Goal: Information Seeking & Learning: Learn about a topic

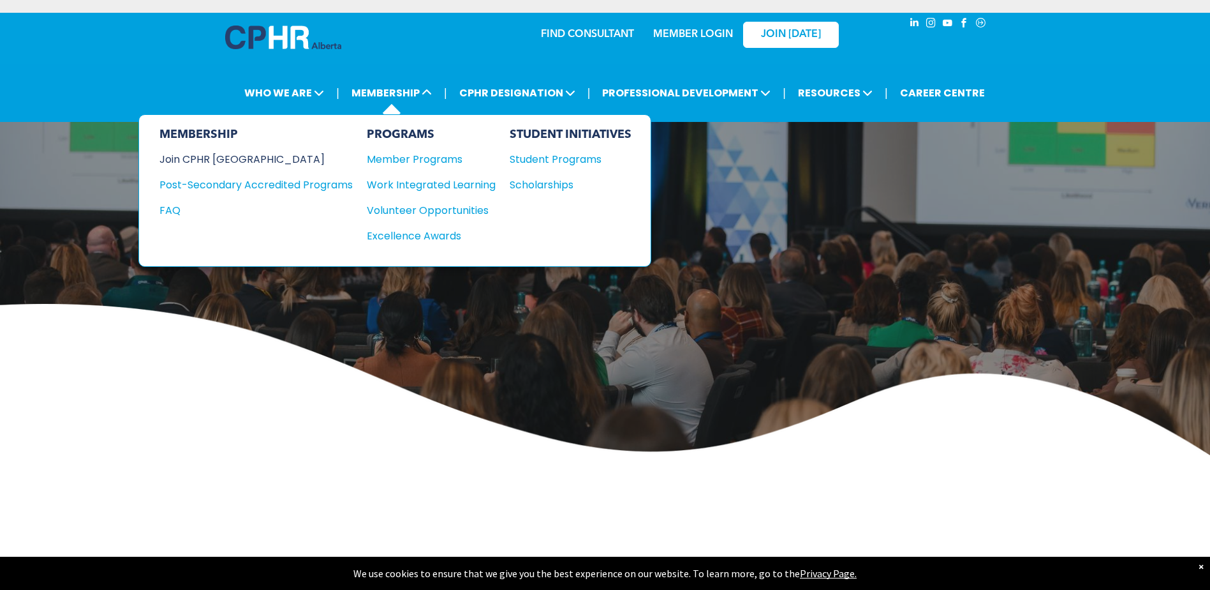
click at [218, 161] on div "Join CPHR [GEOGRAPHIC_DATA]" at bounding box center [247, 159] width 174 height 16
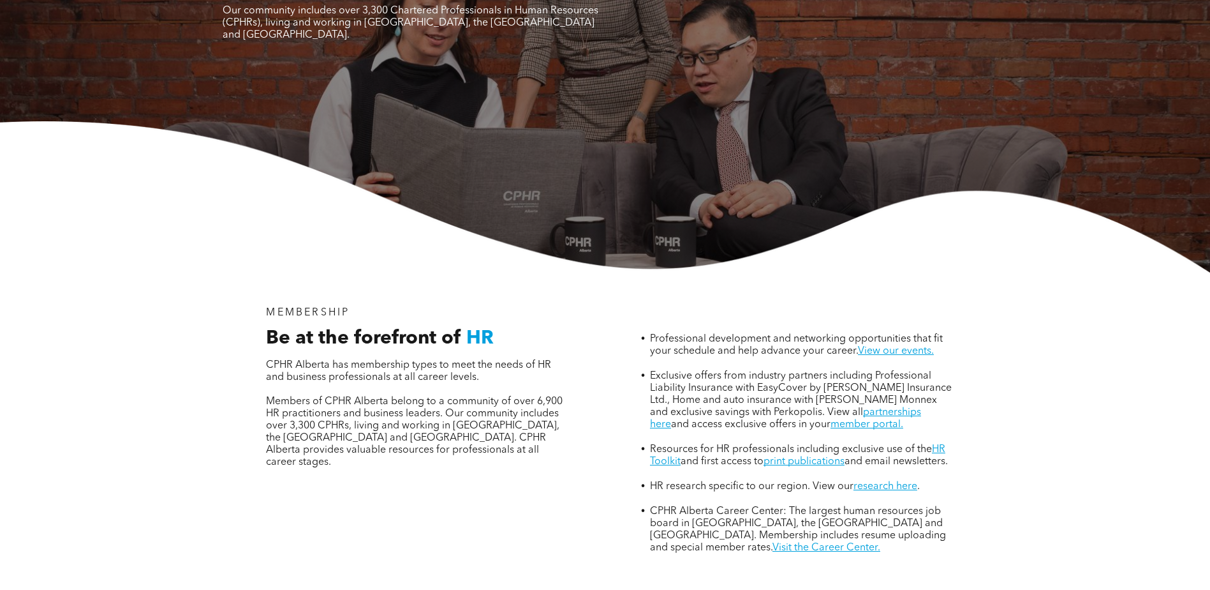
scroll to position [255, 0]
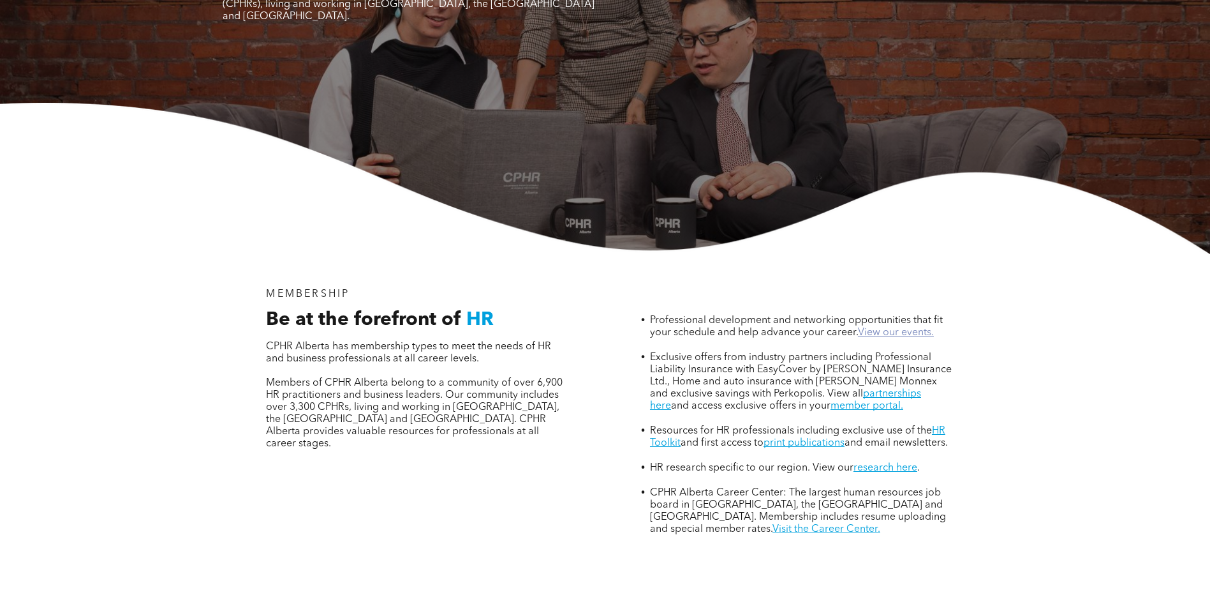
click at [886, 327] on link "View our events." at bounding box center [896, 332] width 76 height 10
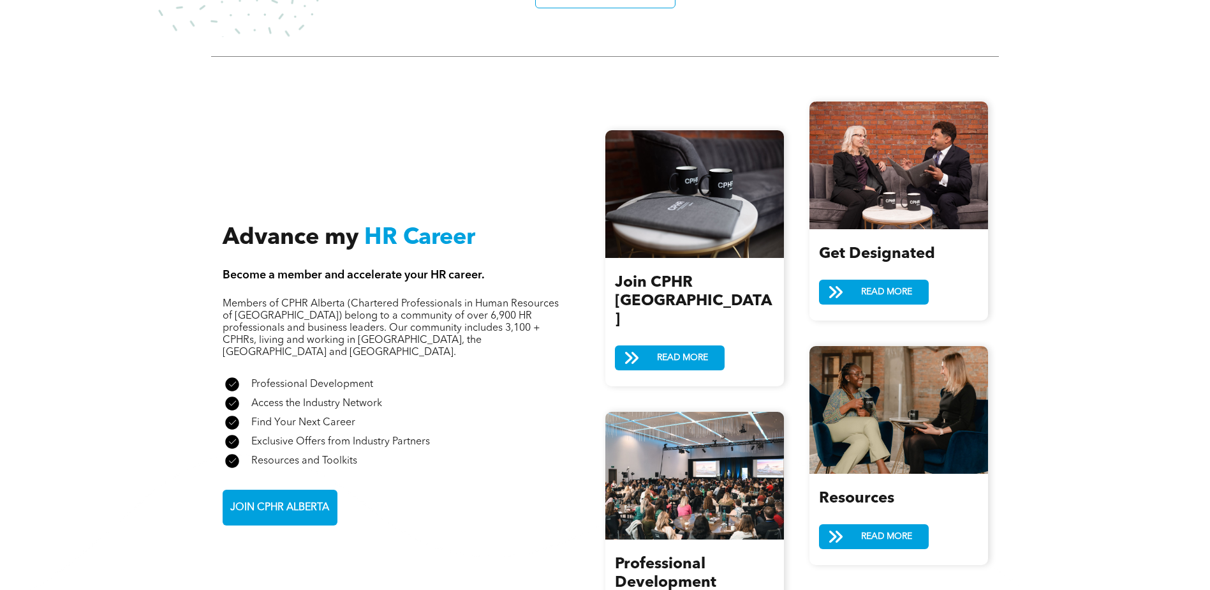
scroll to position [1340, 0]
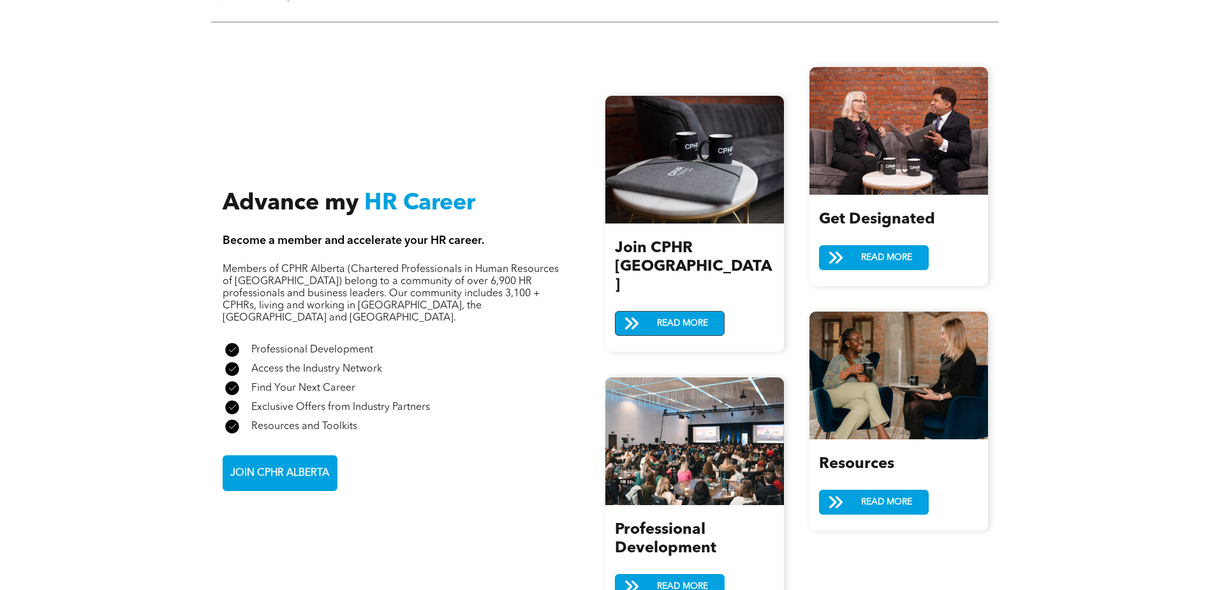
click at [673, 311] on span "READ MORE" at bounding box center [683, 323] width 60 height 24
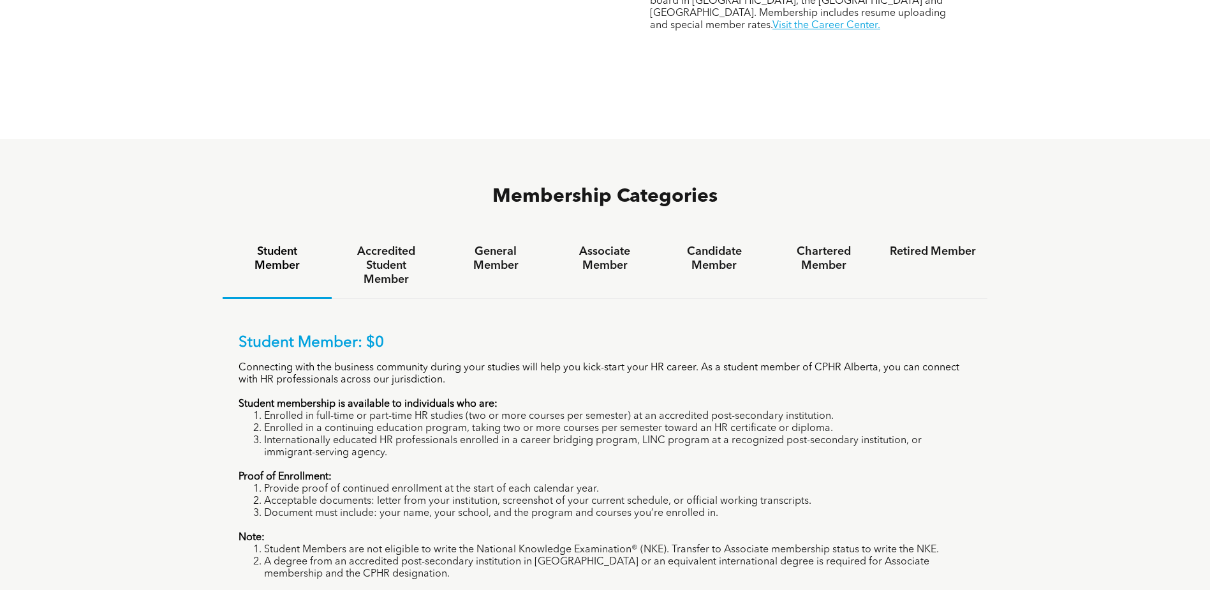
scroll to position [829, 0]
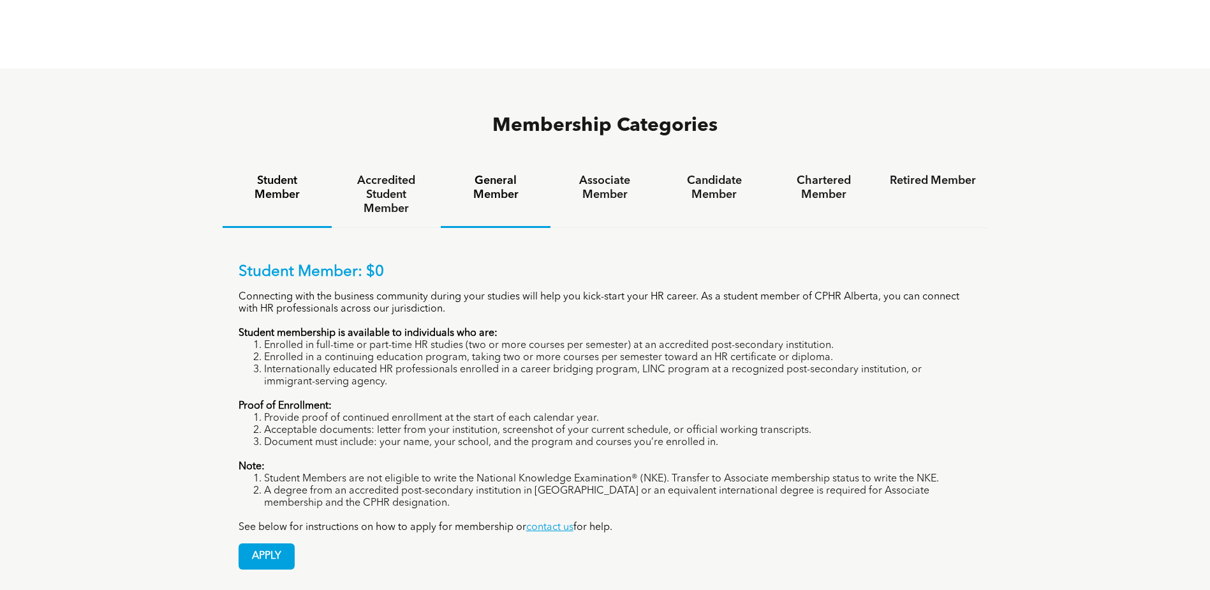
click at [510, 174] on h4 "General Member" at bounding box center [495, 188] width 86 height 28
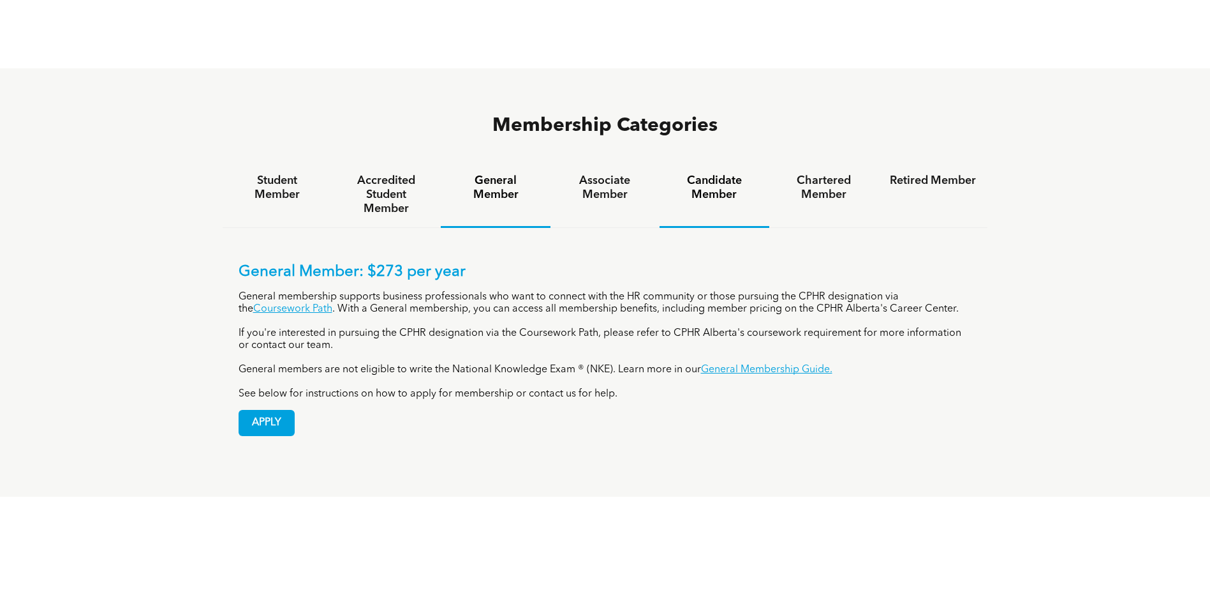
click at [710, 174] on h4 "Candidate Member" at bounding box center [714, 188] width 86 height 28
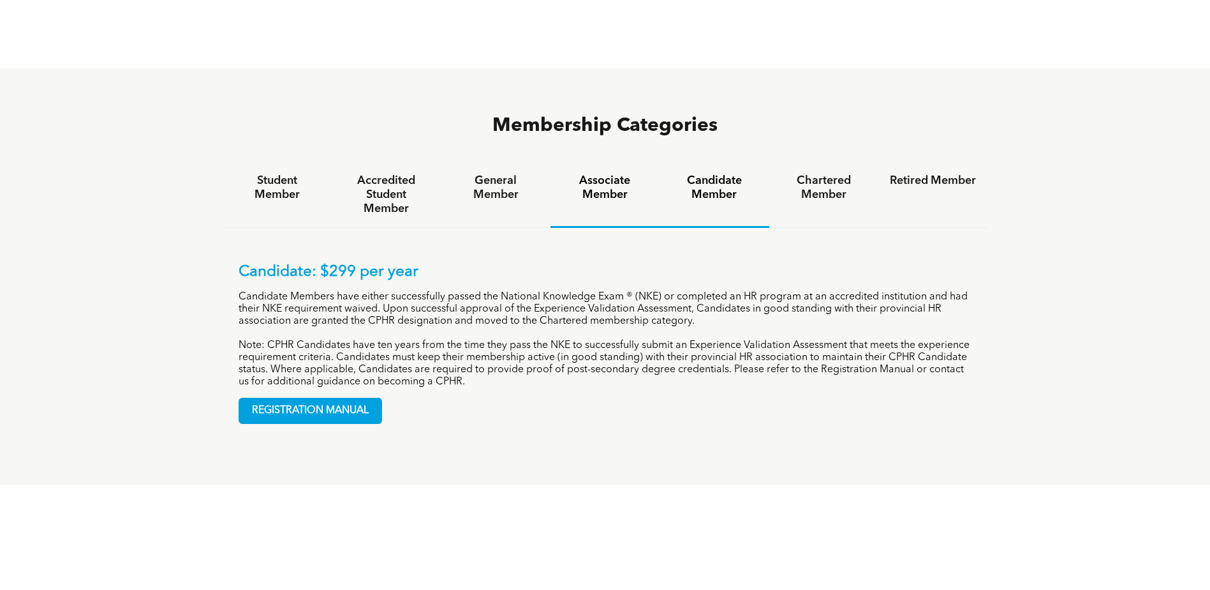
click at [608, 174] on h4 "Associate Member" at bounding box center [605, 188] width 86 height 28
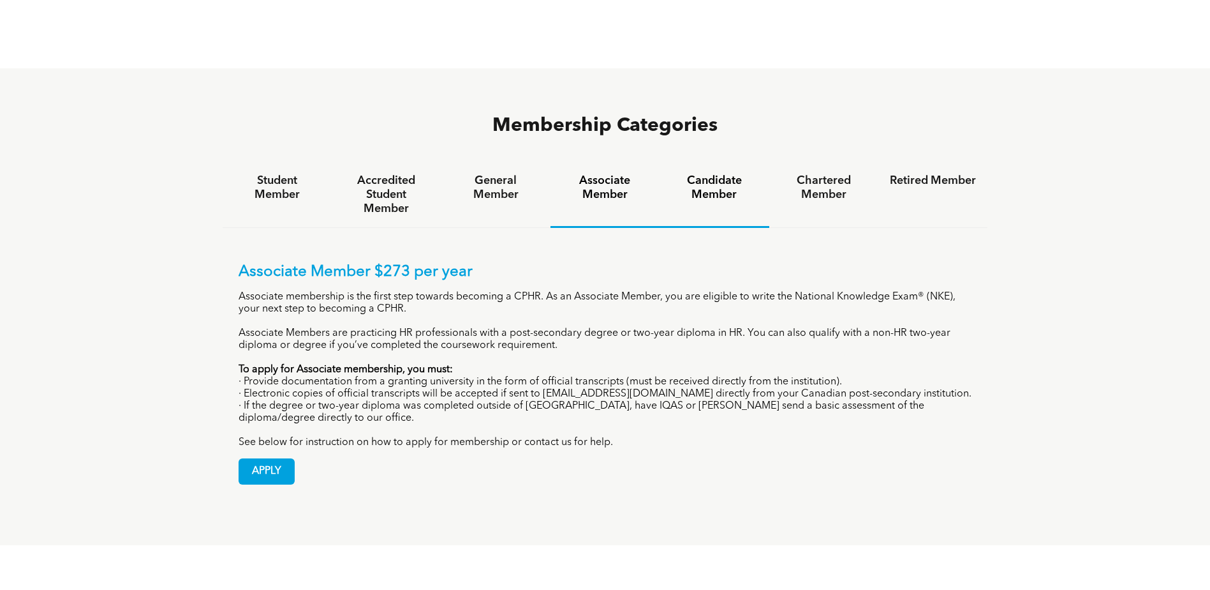
click at [714, 174] on h4 "Candidate Member" at bounding box center [714, 188] width 86 height 28
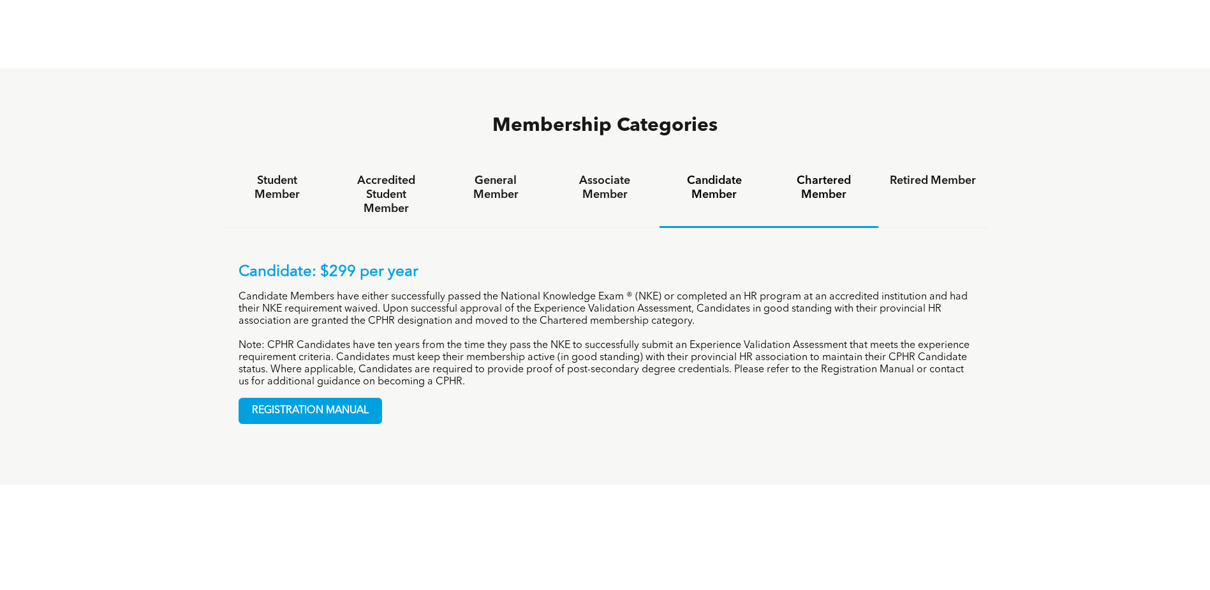
click at [836, 174] on h4 "Chartered Member" at bounding box center [824, 188] width 86 height 28
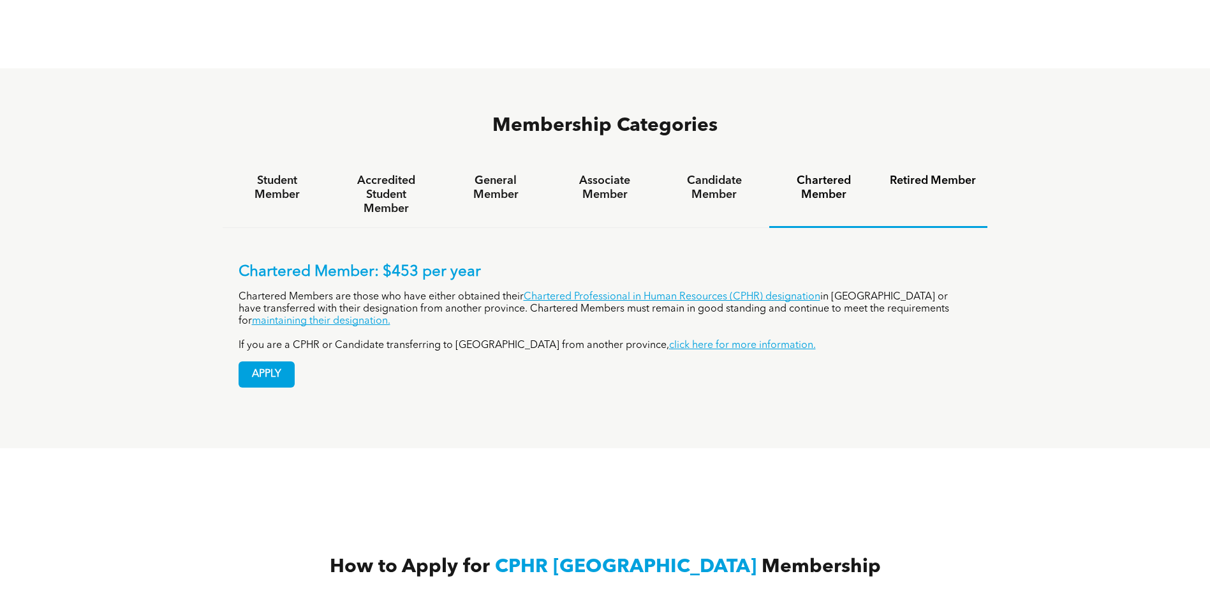
click at [918, 174] on h4 "Retired Member" at bounding box center [933, 181] width 86 height 14
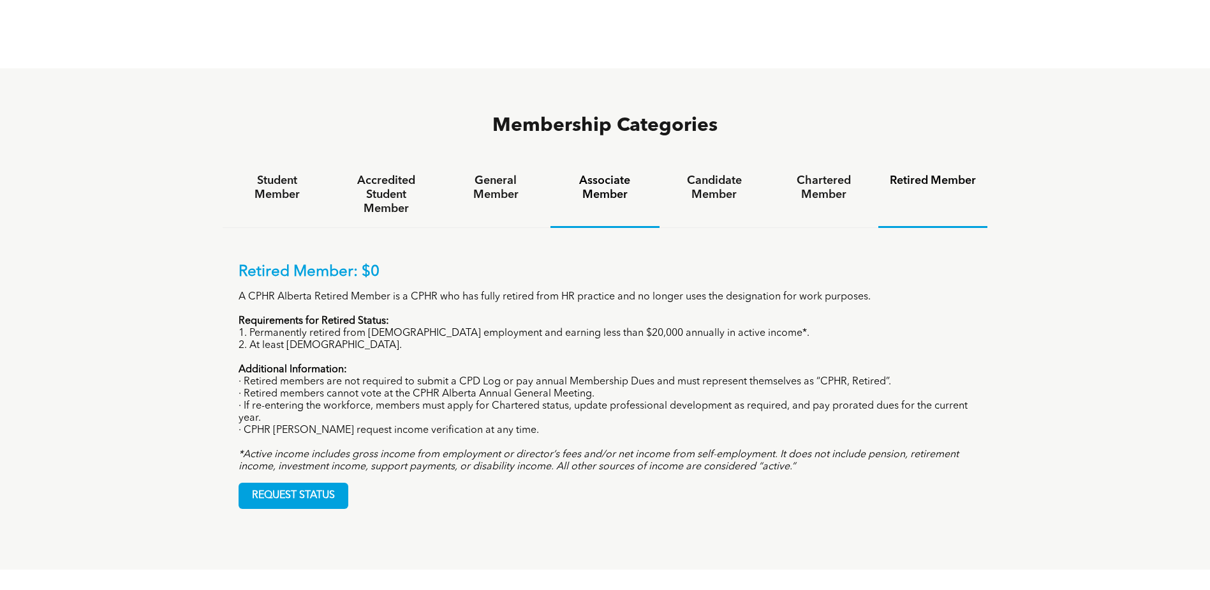
click at [645, 174] on h4 "Associate Member" at bounding box center [605, 188] width 86 height 28
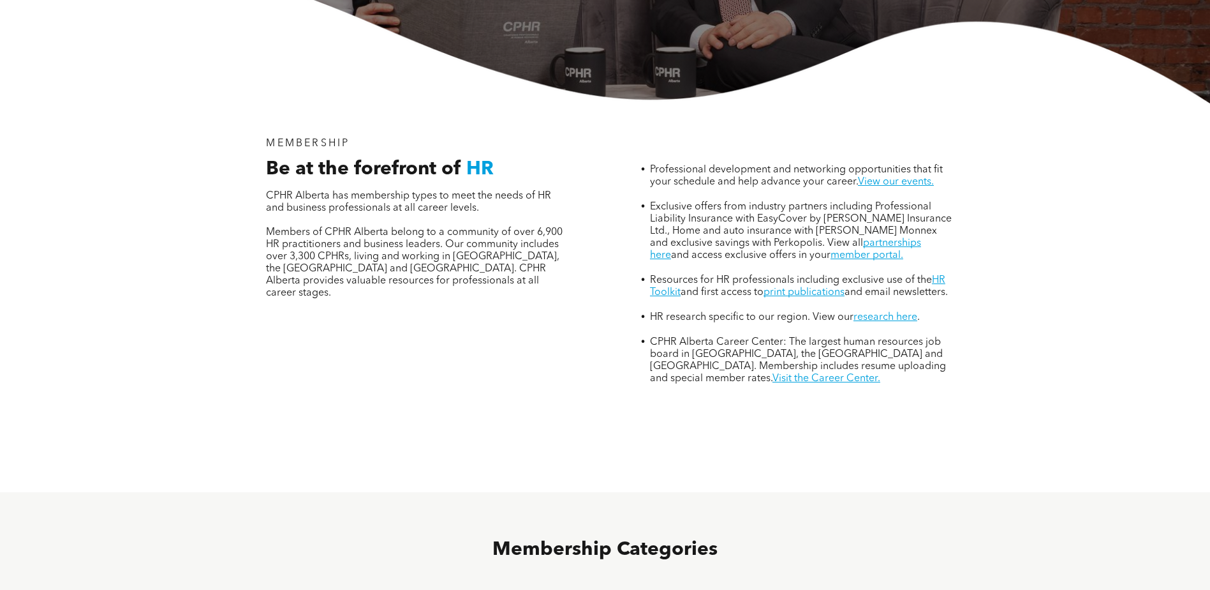
scroll to position [383, 0]
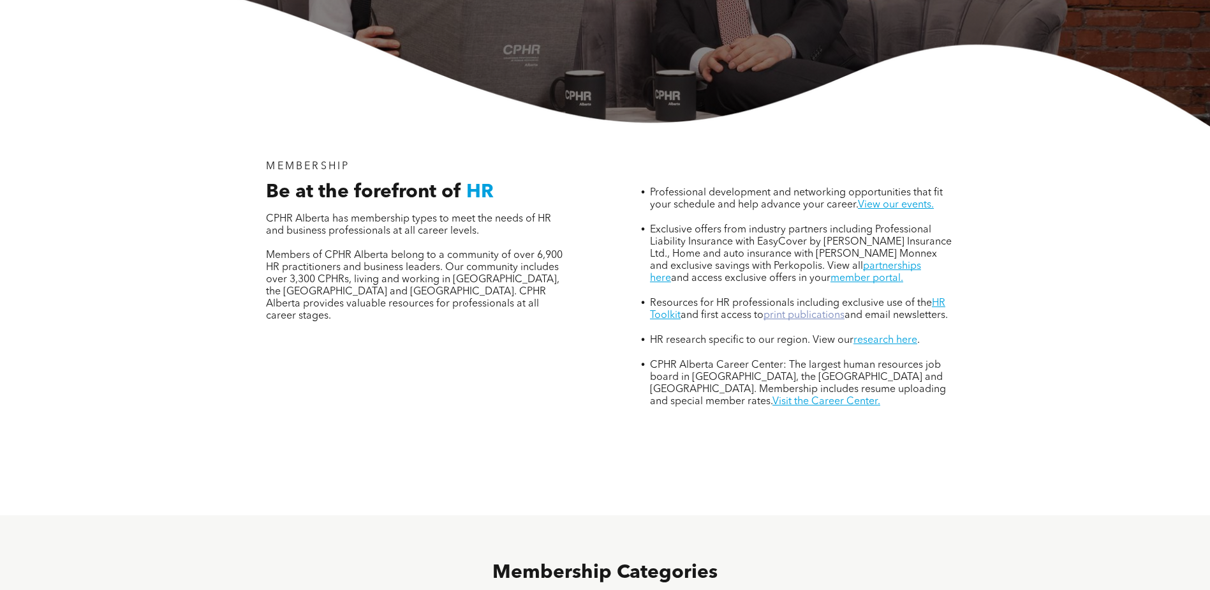
click at [805, 310] on link "print publications" at bounding box center [804, 315] width 81 height 10
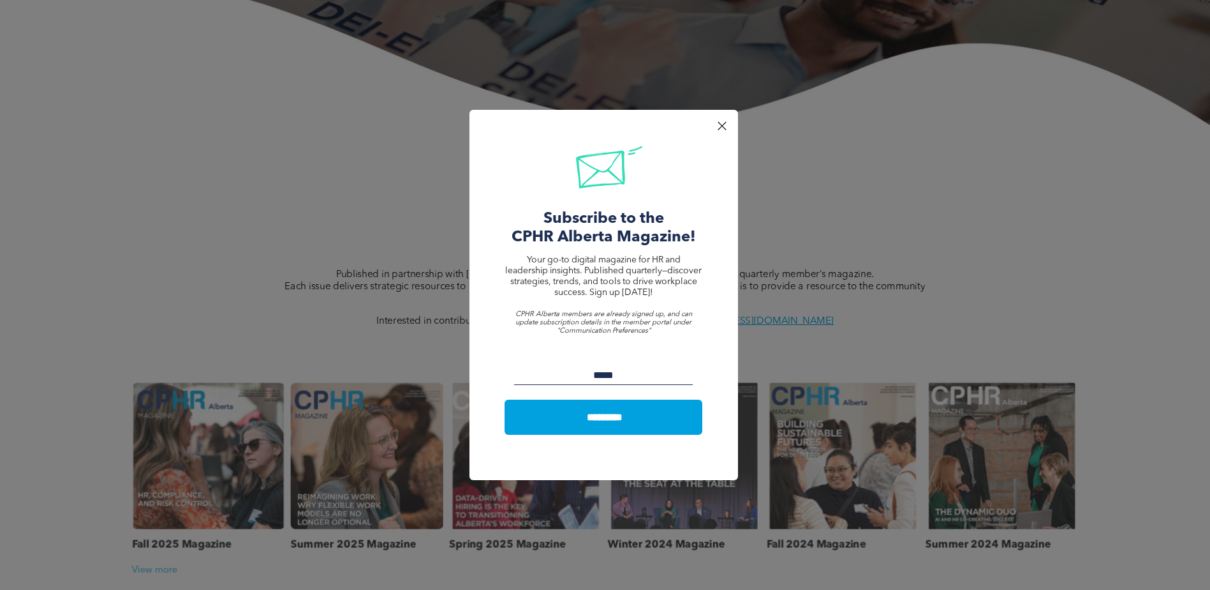
scroll to position [319, 0]
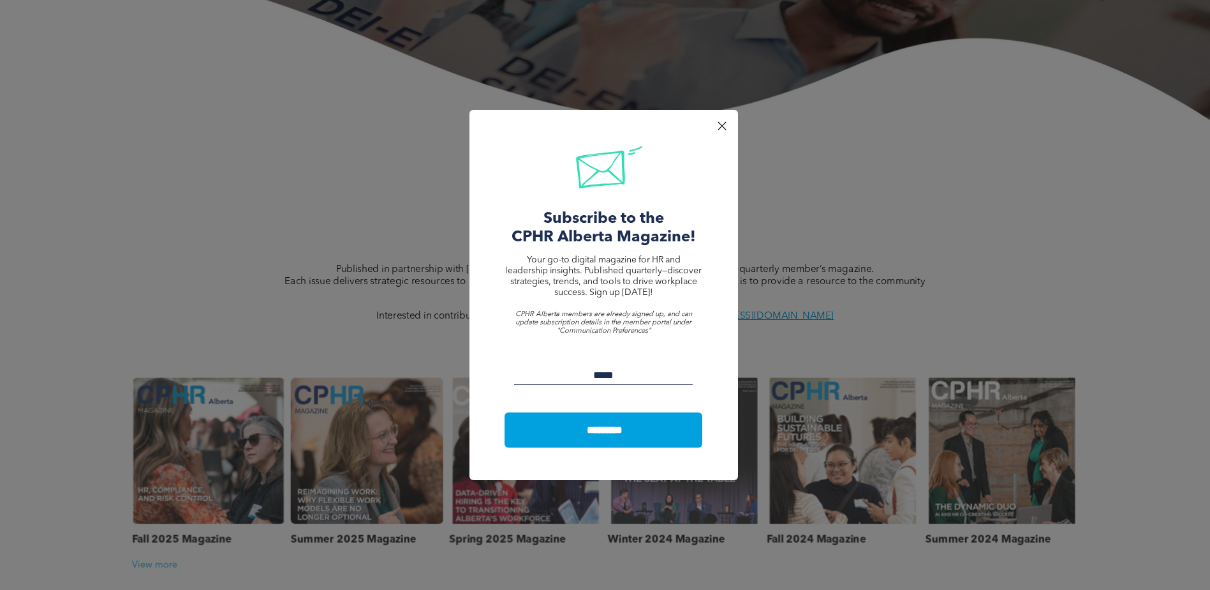
click at [720, 123] on div at bounding box center [721, 125] width 17 height 17
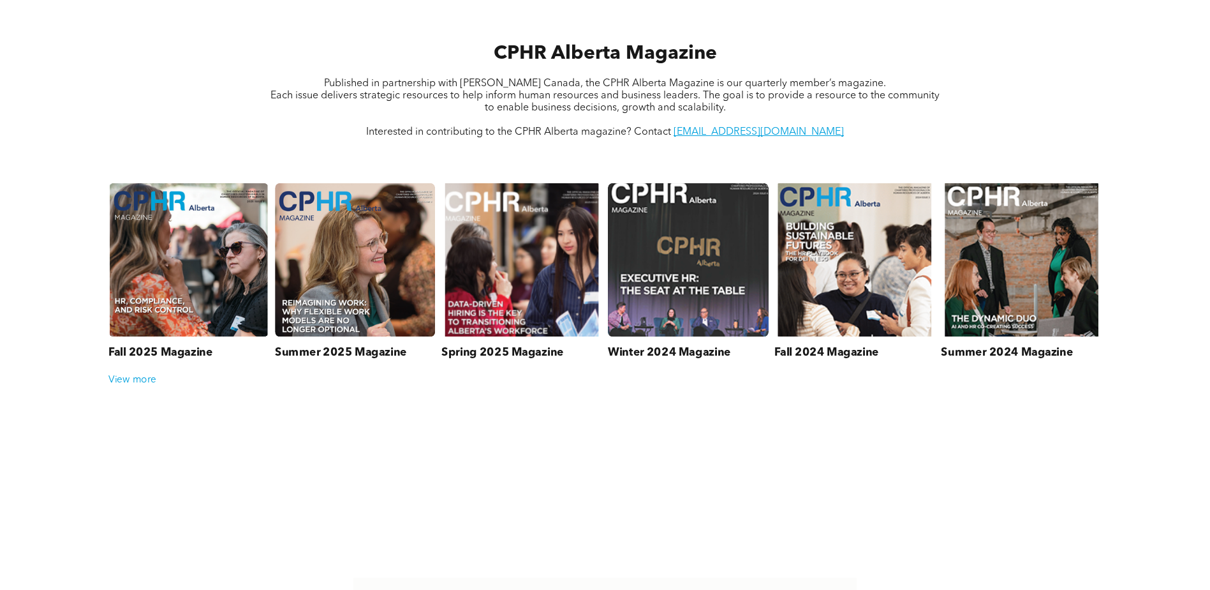
scroll to position [510, 0]
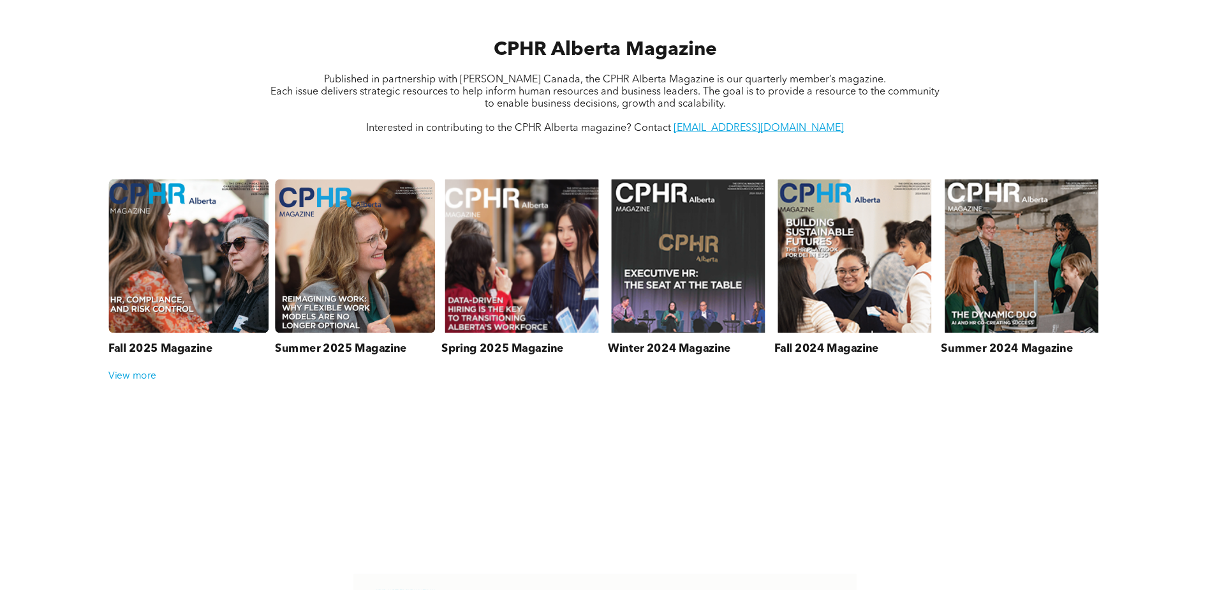
click at [172, 295] on link at bounding box center [188, 255] width 170 height 163
